Goal: Transaction & Acquisition: Purchase product/service

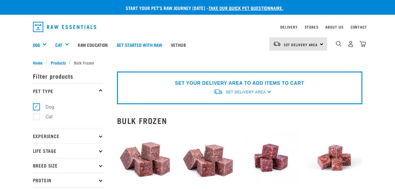
select select
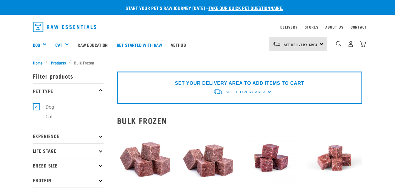
select select
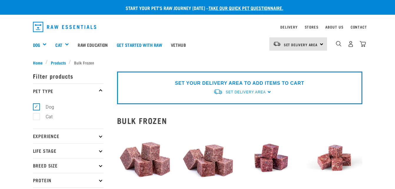
select select
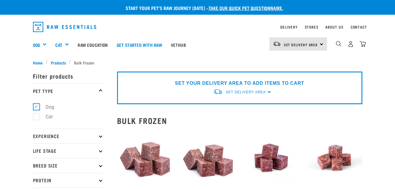
select select
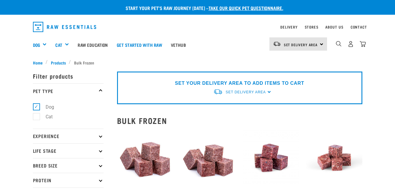
select select
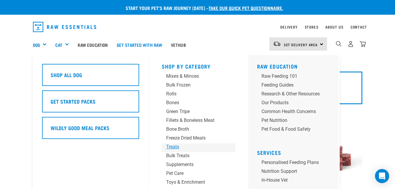
click at [173, 145] on div "Treats" at bounding box center [193, 146] width 55 height 7
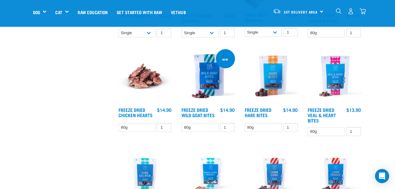
scroll to position [610, 0]
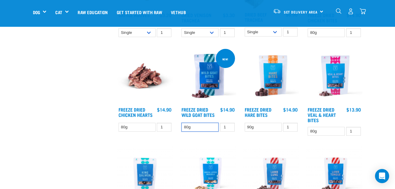
click at [206, 128] on select "80g" at bounding box center [199, 127] width 37 height 9
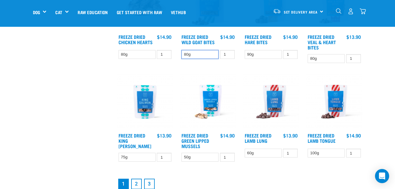
scroll to position [683, 0]
